Goal: Task Accomplishment & Management: Manage account settings

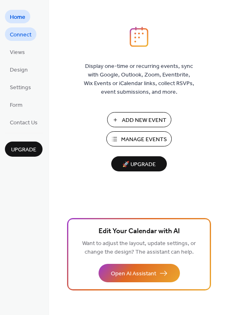
click at [20, 31] on span "Connect" at bounding box center [21, 35] width 22 height 9
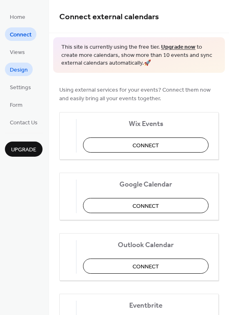
click at [20, 69] on span "Design" at bounding box center [19, 70] width 18 height 9
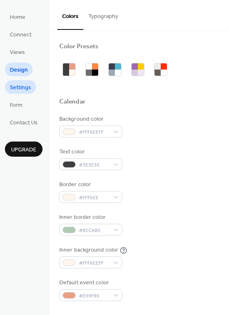
click at [18, 88] on span "Settings" at bounding box center [20, 87] width 21 height 9
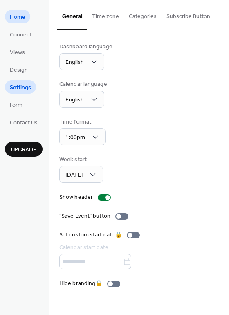
click at [18, 22] on span "Home" at bounding box center [18, 17] width 16 height 9
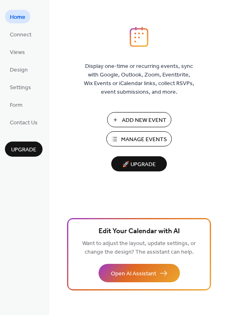
click at [146, 134] on button "Manage Events" at bounding box center [138, 138] width 65 height 15
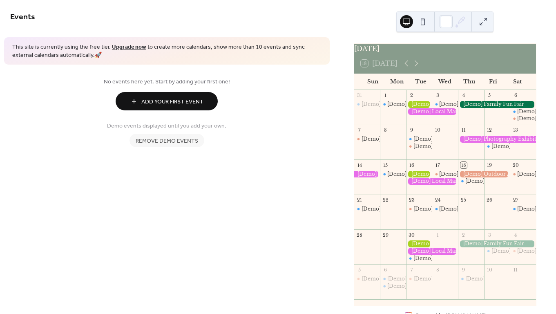
click at [154, 98] on span "Add Your First Event" at bounding box center [172, 102] width 62 height 9
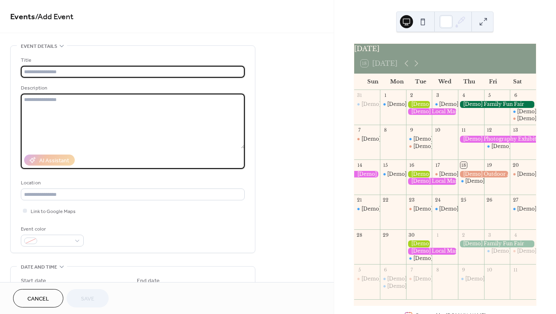
click at [157, 104] on textarea at bounding box center [133, 121] width 224 height 55
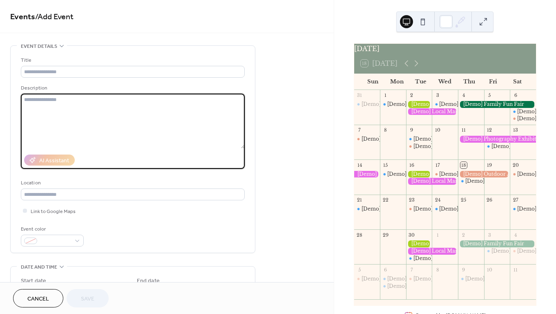
click at [44, 301] on span "Cancel" at bounding box center [38, 299] width 22 height 9
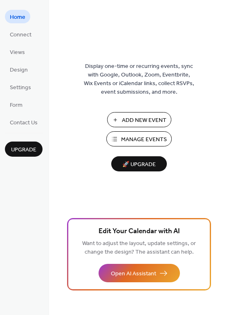
click at [123, 135] on span "Manage Events" at bounding box center [144, 139] width 46 height 9
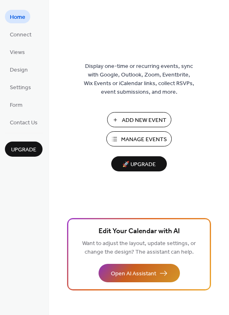
click at [156, 267] on button "Open AI Assistant" at bounding box center [138, 273] width 81 height 18
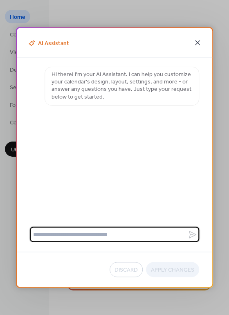
click at [199, 43] on icon at bounding box center [197, 43] width 10 height 10
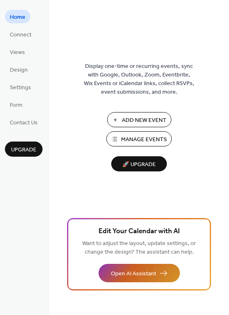
click at [142, 270] on span "Open AI Assistant" at bounding box center [133, 273] width 45 height 9
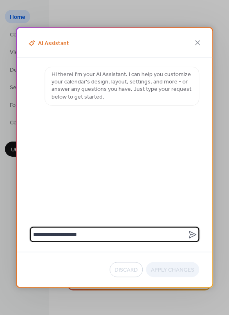
type textarea "**********"
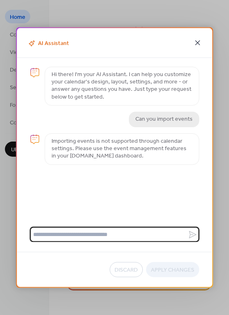
click at [197, 45] on icon at bounding box center [197, 43] width 10 height 10
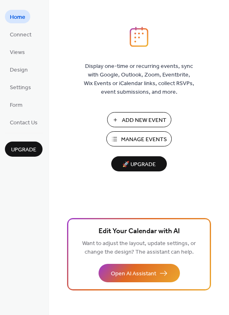
click at [148, 123] on span "Add New Event" at bounding box center [144, 120] width 45 height 9
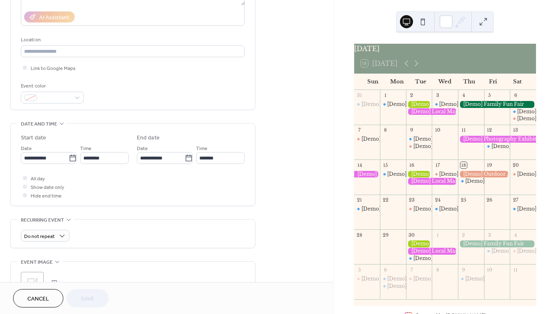
scroll to position [145, 0]
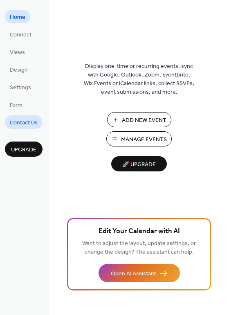
click at [21, 123] on span "Contact Us" at bounding box center [24, 122] width 28 height 9
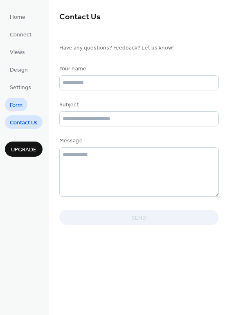
click at [18, 110] on span "Form" at bounding box center [16, 105] width 13 height 9
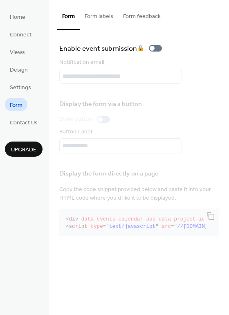
click at [101, 16] on button "Form labels" at bounding box center [99, 14] width 38 height 29
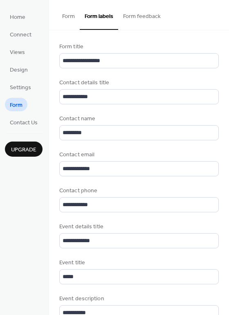
click at [144, 14] on button "Form feedback" at bounding box center [141, 14] width 47 height 29
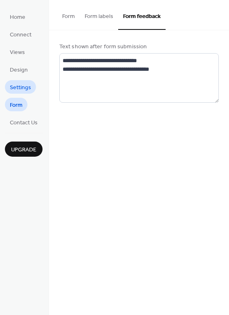
click at [22, 91] on span "Settings" at bounding box center [20, 87] width 21 height 9
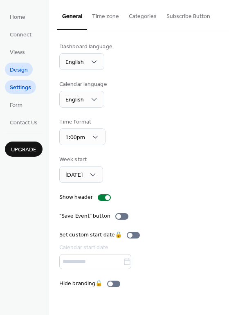
click at [22, 68] on span "Design" at bounding box center [19, 70] width 18 height 9
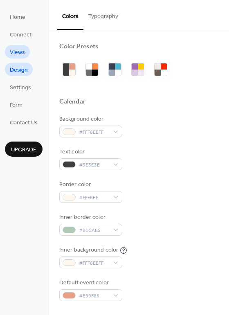
click at [20, 52] on span "Views" at bounding box center [17, 52] width 15 height 9
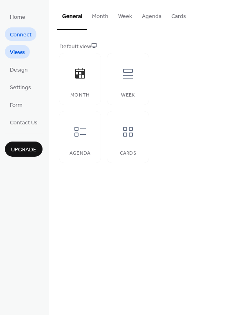
click at [21, 37] on span "Connect" at bounding box center [21, 35] width 22 height 9
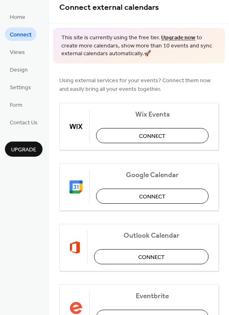
scroll to position [2, 0]
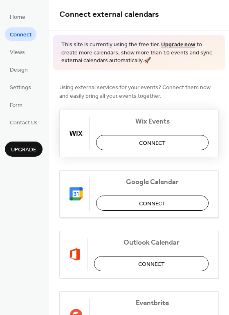
click at [165, 142] on button "Connect" at bounding box center [152, 142] width 112 height 15
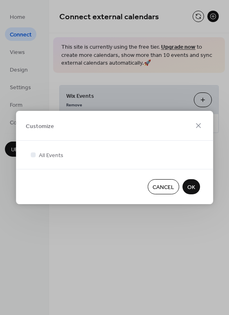
scroll to position [0, 0]
click at [200, 125] on icon at bounding box center [198, 126] width 10 height 10
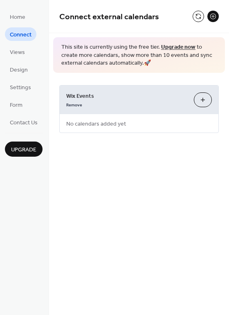
drag, startPoint x: 128, startPoint y: 99, endPoint x: 98, endPoint y: 98, distance: 30.7
click at [98, 98] on span "Wix Events" at bounding box center [126, 96] width 121 height 9
click at [115, 113] on div "Wix Events Remove Customize" at bounding box center [139, 99] width 159 height 29
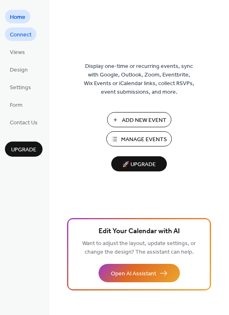
click at [31, 36] on span "Connect" at bounding box center [21, 35] width 22 height 9
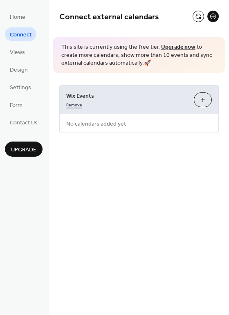
click at [71, 103] on link "Remove" at bounding box center [74, 104] width 16 height 9
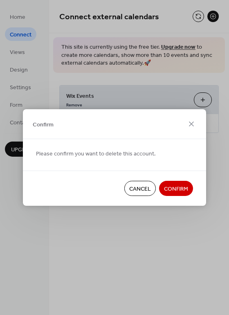
click at [174, 182] on button "Confirm" at bounding box center [176, 188] width 34 height 15
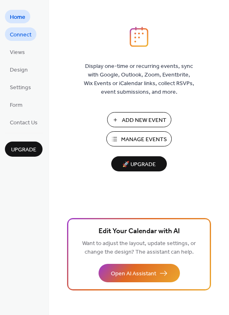
click at [21, 36] on span "Connect" at bounding box center [21, 35] width 22 height 9
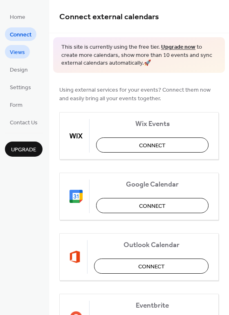
click at [20, 51] on span "Views" at bounding box center [17, 52] width 15 height 9
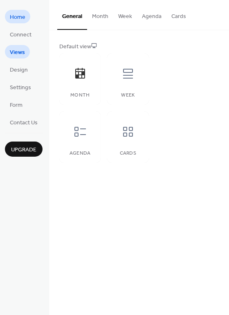
click at [29, 18] on link "Home" at bounding box center [17, 16] width 25 height 13
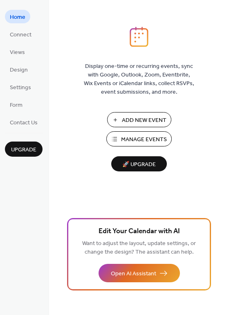
click at [149, 141] on span "Manage Events" at bounding box center [144, 139] width 46 height 9
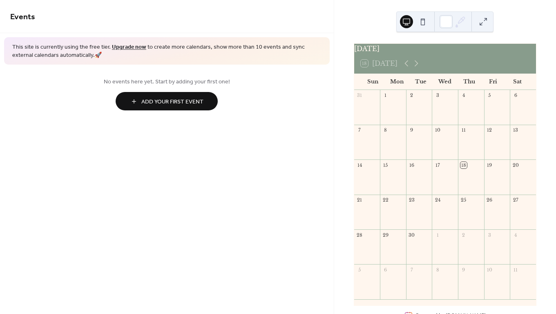
click at [165, 101] on span "Add Your First Event" at bounding box center [172, 102] width 62 height 9
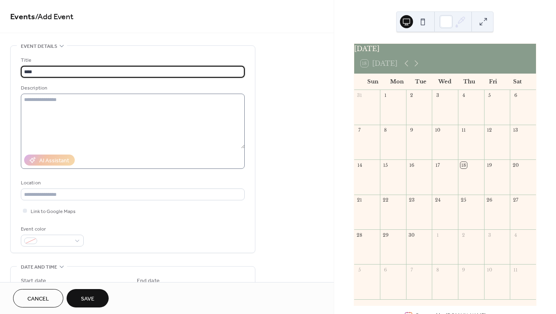
type input "****"
click at [85, 101] on textarea at bounding box center [133, 121] width 224 height 55
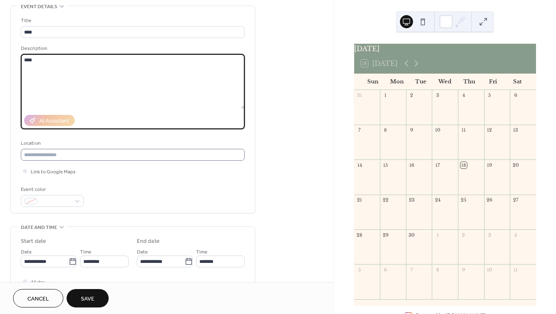
scroll to position [44, 0]
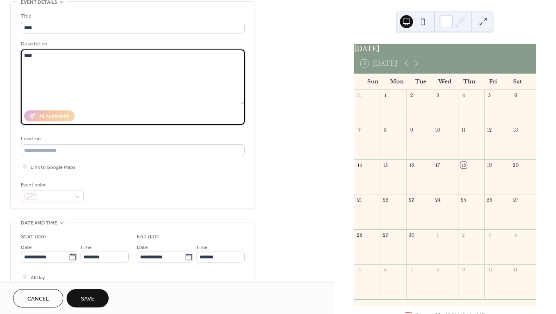
type textarea "****"
click at [82, 158] on div "Title **** Description **** AI Assistant Location Link to Google Maps Event col…" at bounding box center [133, 107] width 224 height 190
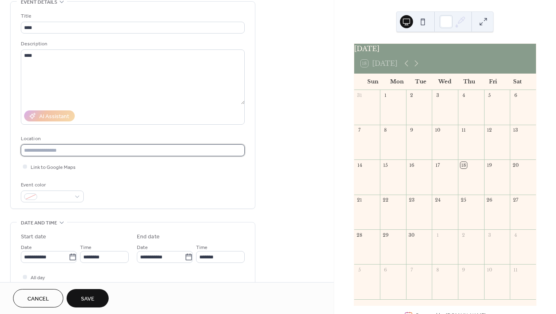
click at [80, 152] on input "text" at bounding box center [133, 150] width 224 height 12
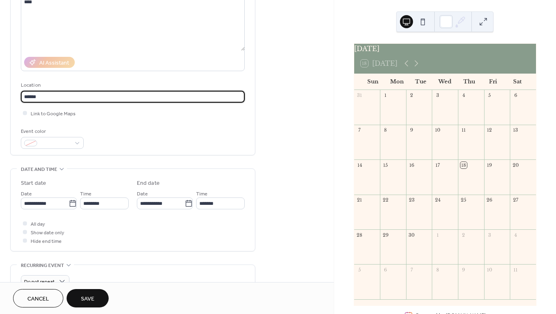
scroll to position [104, 0]
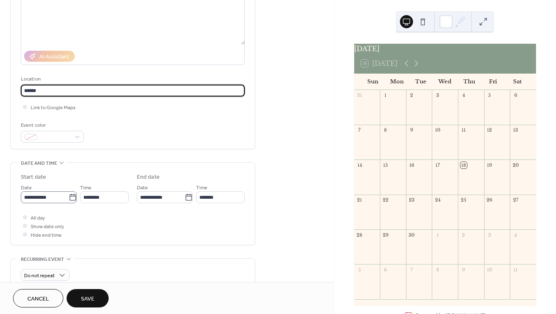
type input "******"
click at [71, 201] on icon at bounding box center [73, 197] width 8 height 8
click at [69, 202] on input "**********" at bounding box center [45, 197] width 48 height 12
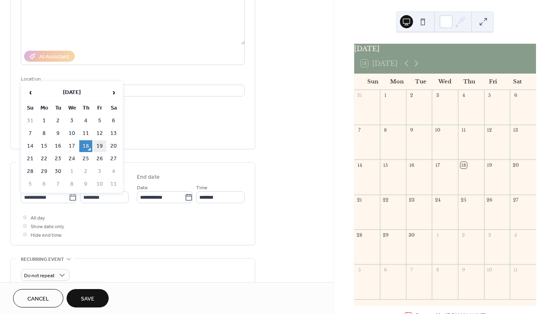
click at [103, 149] on td "19" at bounding box center [99, 146] width 13 height 12
type input "**********"
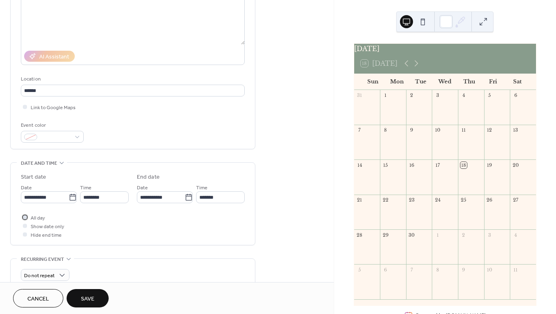
click at [39, 221] on span "All day" at bounding box center [38, 218] width 14 height 9
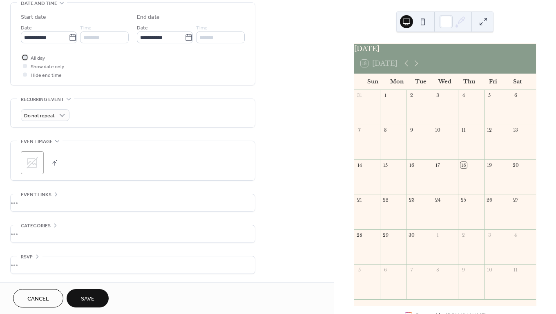
scroll to position [266, 0]
click at [94, 298] on span "Save" at bounding box center [87, 299] width 13 height 9
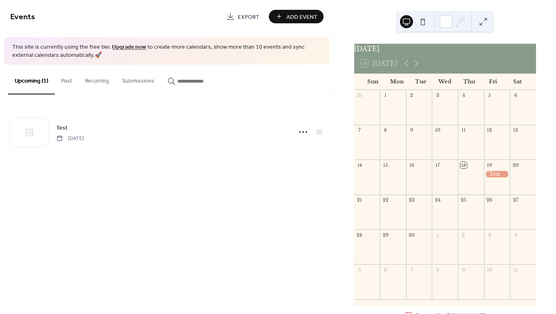
click at [73, 83] on button "Past" at bounding box center [67, 79] width 24 height 29
click at [105, 76] on button "Recurring" at bounding box center [96, 79] width 37 height 29
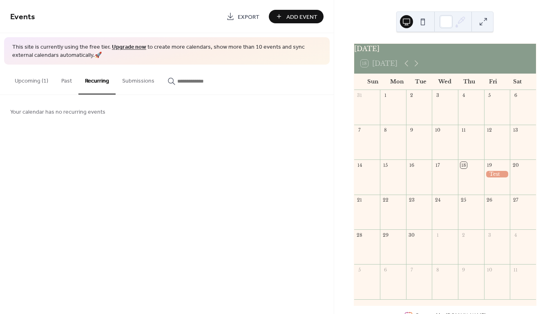
click at [140, 81] on button "Submissions" at bounding box center [138, 79] width 45 height 29
click at [29, 81] on button "Upcoming (1)" at bounding box center [31, 79] width 47 height 29
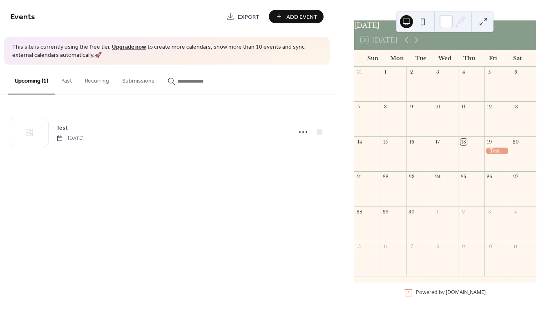
scroll to position [28, 0]
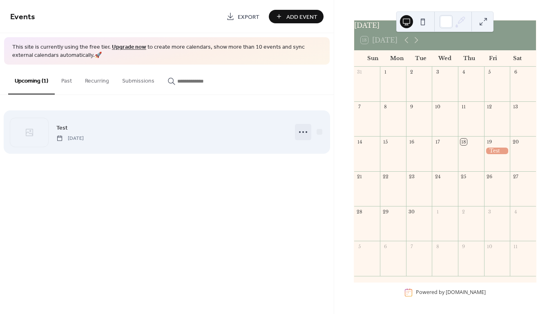
click at [305, 132] on icon at bounding box center [303, 131] width 13 height 13
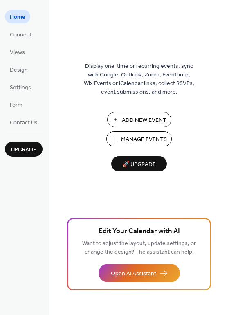
click at [147, 138] on span "Manage Events" at bounding box center [144, 139] width 46 height 9
click at [136, 122] on span "Add New Event" at bounding box center [144, 120] width 45 height 9
click at [147, 140] on span "Manage Events" at bounding box center [144, 139] width 46 height 9
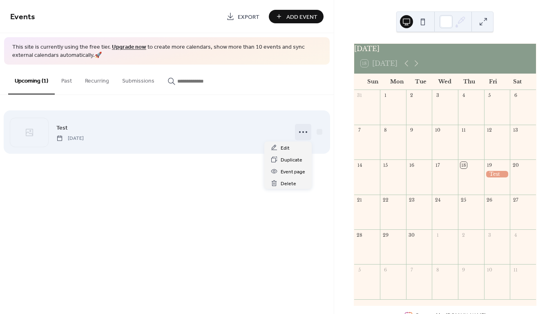
click at [303, 132] on icon at bounding box center [303, 131] width 13 height 13
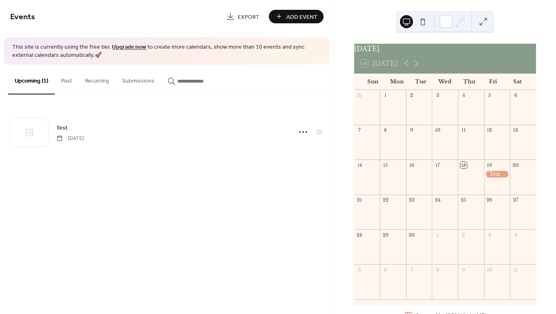
click at [309, 96] on div "Test [DATE]" at bounding box center [167, 132] width 334 height 74
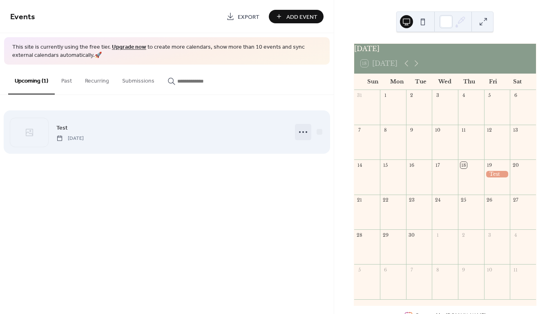
click at [305, 134] on icon at bounding box center [303, 131] width 13 height 13
click at [318, 130] on div at bounding box center [320, 132] width 6 height 6
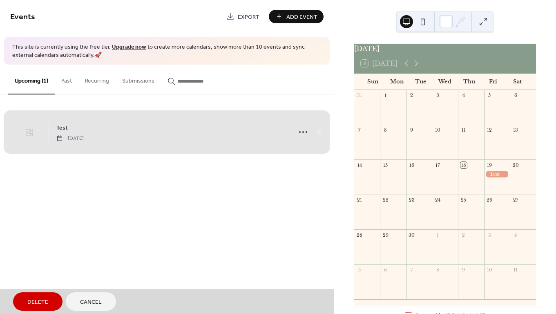
click at [318, 130] on span "Test [DATE]" at bounding box center [166, 132] width 313 height 50
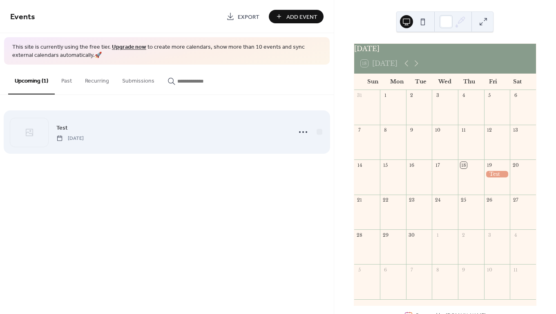
click at [280, 130] on div "Test [DATE]" at bounding box center [171, 132] width 230 height 18
click at [111, 121] on div "Test [DATE]" at bounding box center [166, 132] width 313 height 50
click at [300, 135] on icon at bounding box center [303, 131] width 13 height 13
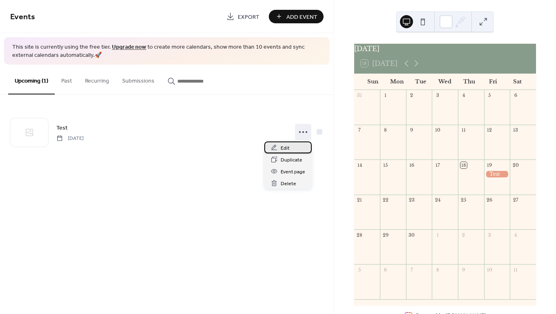
click at [288, 150] on span "Edit" at bounding box center [285, 148] width 9 height 9
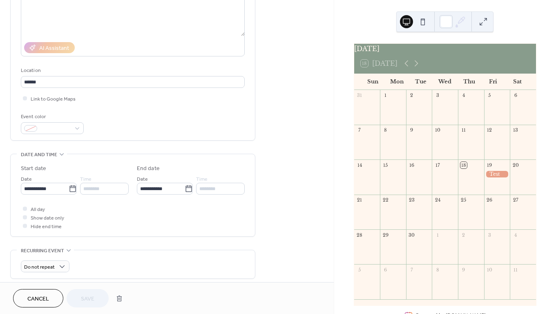
scroll to position [117, 0]
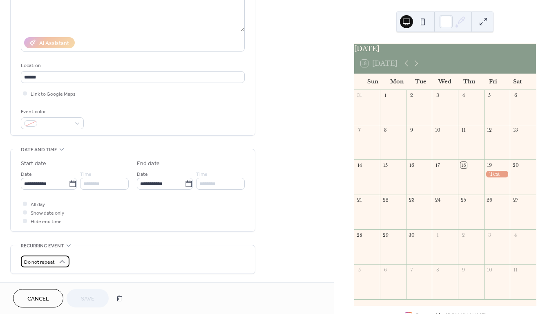
click at [47, 264] on span "Do not repeat" at bounding box center [39, 261] width 31 height 9
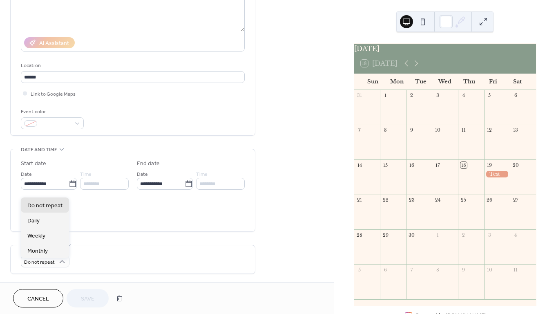
click at [45, 302] on span "Cancel" at bounding box center [38, 299] width 22 height 9
